Goal: Information Seeking & Learning: Learn about a topic

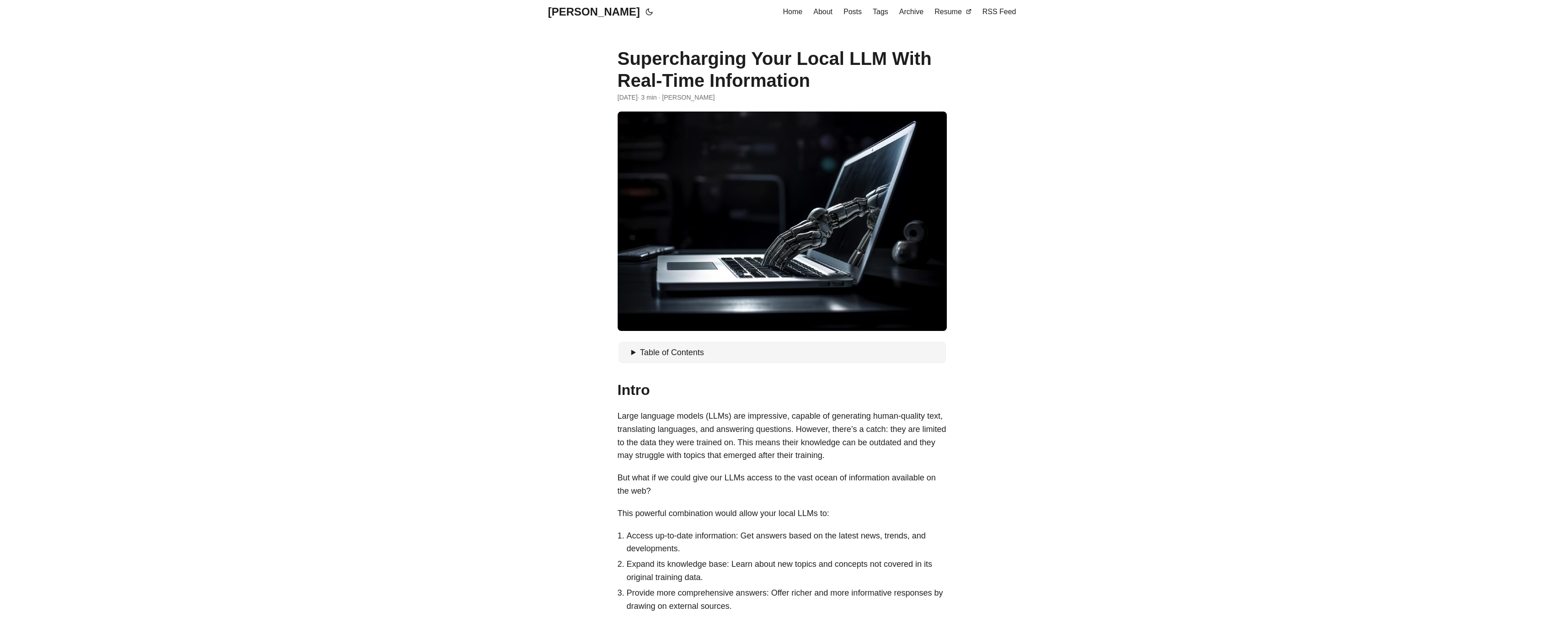
drag, startPoint x: 762, startPoint y: 64, endPoint x: 809, endPoint y: 72, distance: 47.7
click at [809, 72] on h1 "Supercharging Your Local LLM With Real-Time Information" at bounding box center [782, 70] width 329 height 44
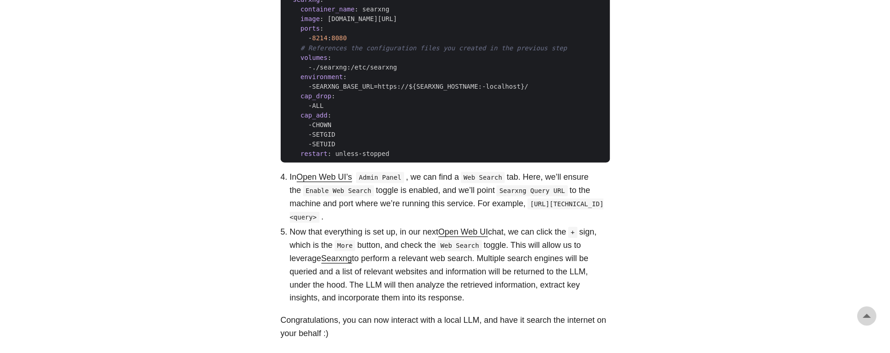
scroll to position [0, 0]
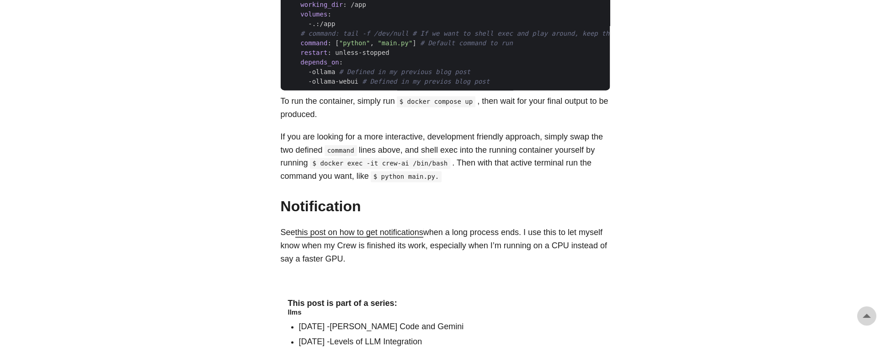
scroll to position [2882, 0]
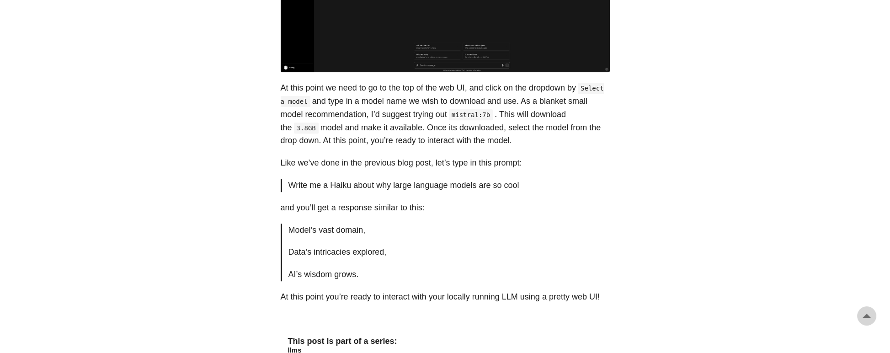
scroll to position [1477, 0]
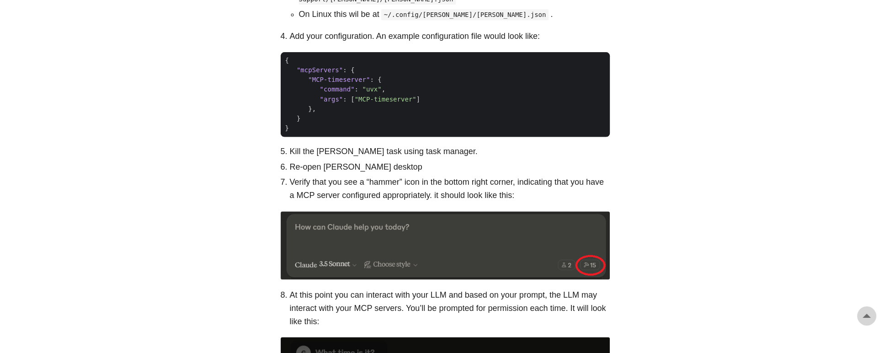
scroll to position [2191, 0]
